Goal: Browse casually: Explore the website without a specific task or goal

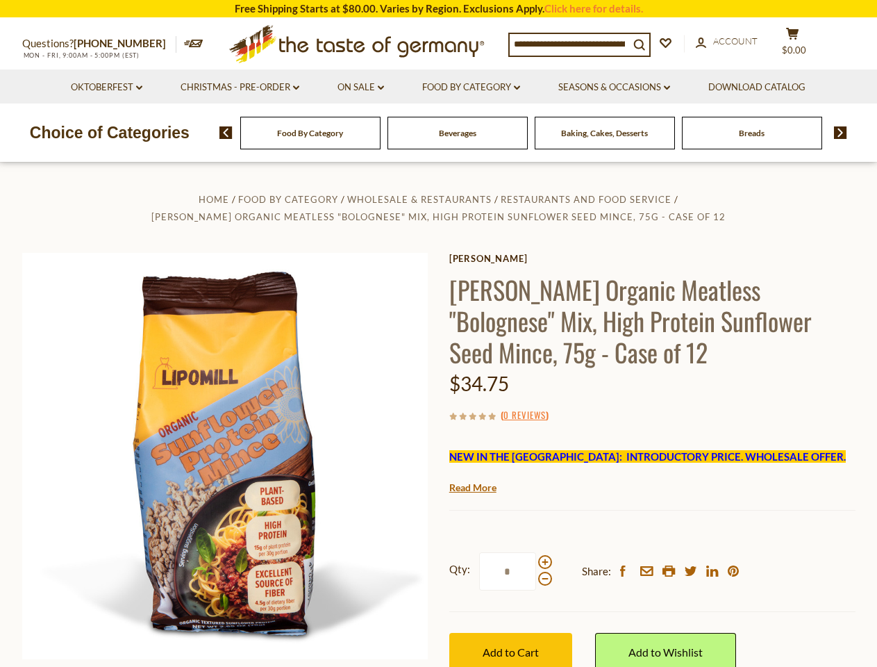
click at [438, 333] on div "Home Food By Category Wholesale & Restaurants Restaurants and Food Service [PER…" at bounding box center [439, 465] width 854 height 551
click at [573, 43] on input at bounding box center [569, 43] width 119 height 19
click at [801, 44] on span "$0.00" at bounding box center [794, 49] width 24 height 11
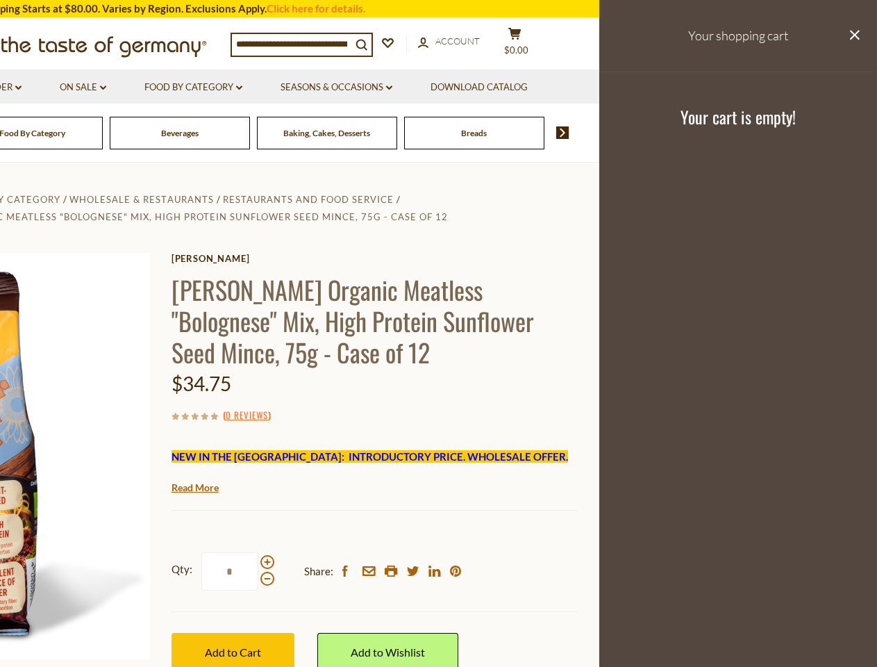
click at [240, 87] on icon at bounding box center [239, 87] width 6 height 4
click at [361, 87] on link "Seasons & Occasions dropdown_arrow" at bounding box center [337, 87] width 112 height 15
click at [473, 87] on link "Download Catalog" at bounding box center [479, 87] width 97 height 15
click at [617, 87] on footer "Your cart is empty!" at bounding box center [738, 117] width 278 height 90
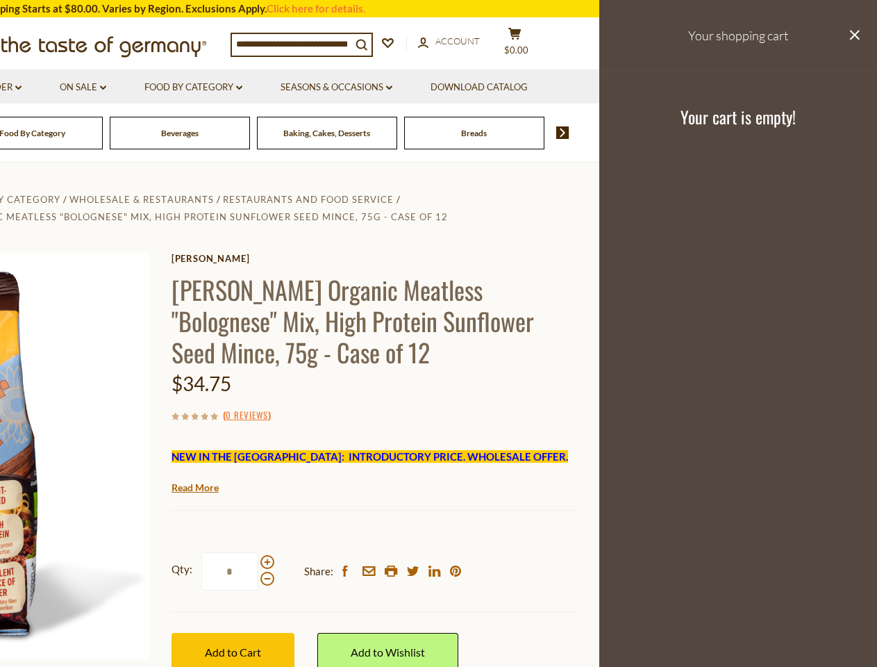
click at [103, 133] on div "Breads" at bounding box center [33, 133] width 140 height 33
click at [103, 133] on div "Beverages" at bounding box center [33, 133] width 140 height 33
